Goal: Task Accomplishment & Management: Use online tool/utility

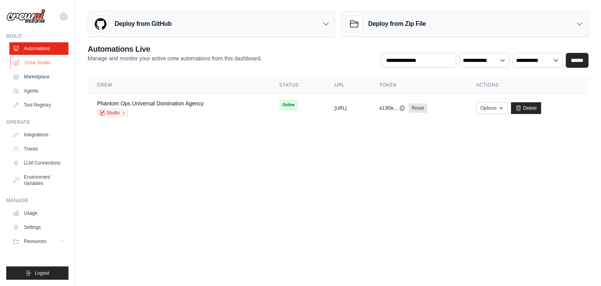
click at [41, 66] on link "Crew Studio" at bounding box center [39, 62] width 59 height 13
click at [202, 102] on link "Phantom Ops Universal Domination Agency" at bounding box center [150, 103] width 107 height 6
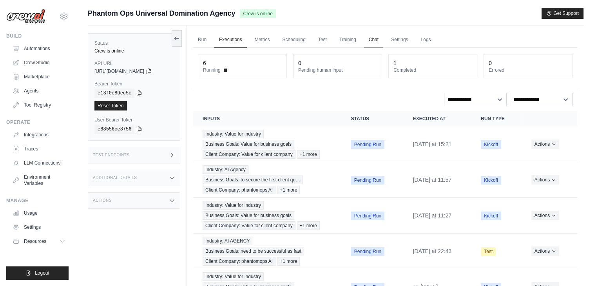
click at [380, 38] on link "Chat" at bounding box center [373, 40] width 19 height 16
click at [267, 158] on div "Industry: Value for industry Business Goals: Value for business goals Client Co…" at bounding box center [267, 144] width 130 height 29
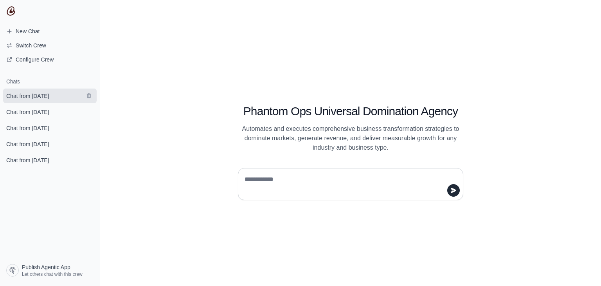
click at [45, 100] on link "Chat from [DATE]" at bounding box center [50, 95] width 94 height 14
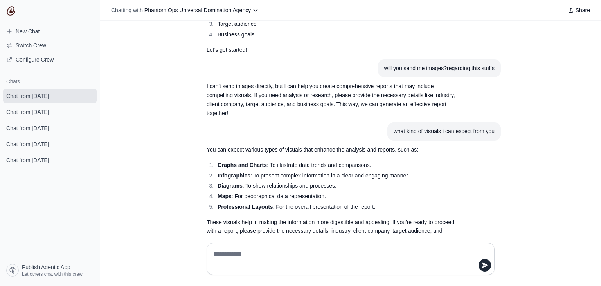
scroll to position [321, 0]
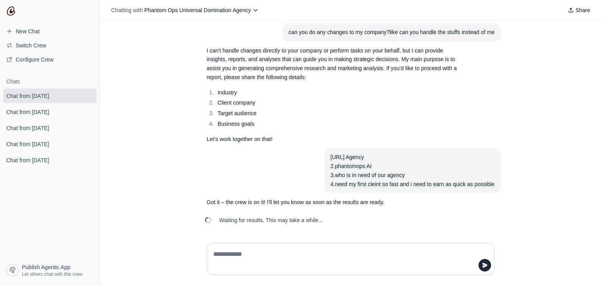
click at [221, 92] on li "Industry" at bounding box center [336, 92] width 242 height 9
